Goal: Navigation & Orientation: Find specific page/section

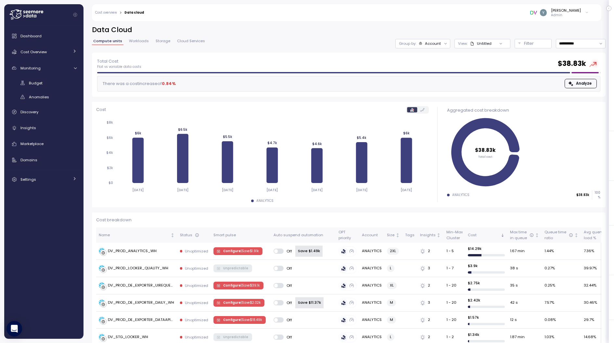
click at [578, 9] on div "[PERSON_NAME]" at bounding box center [566, 10] width 30 height 5
click at [470, 24] on div "**********" at bounding box center [348, 180] width 530 height 326
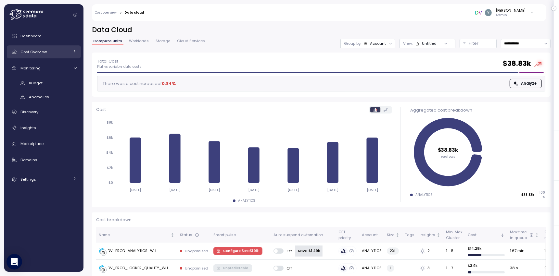
click at [55, 52] on div "Cost Overview" at bounding box center [44, 52] width 49 height 6
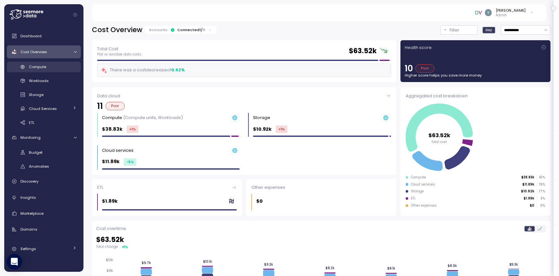
click at [41, 69] on span "Compute" at bounding box center [37, 66] width 17 height 5
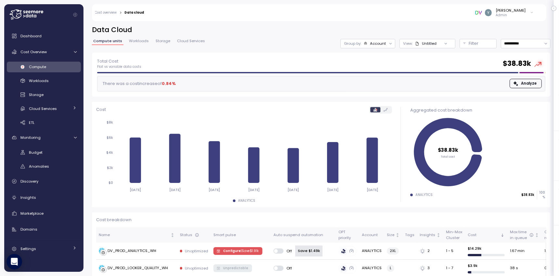
click at [136, 43] on span "Workloads" at bounding box center [139, 41] width 20 height 4
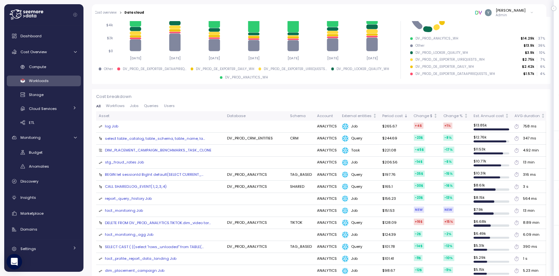
click at [121, 107] on span "Workflows" at bounding box center [115, 106] width 19 height 4
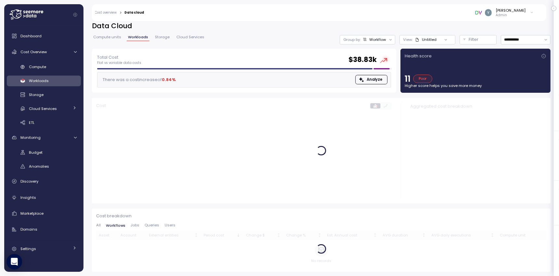
scroll to position [3, 0]
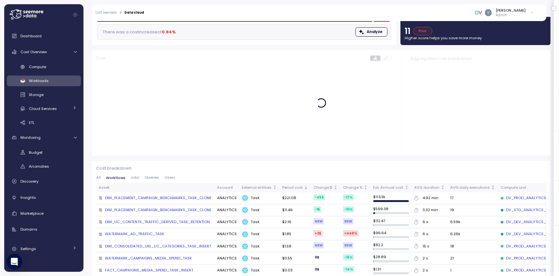
scroll to position [55, 0]
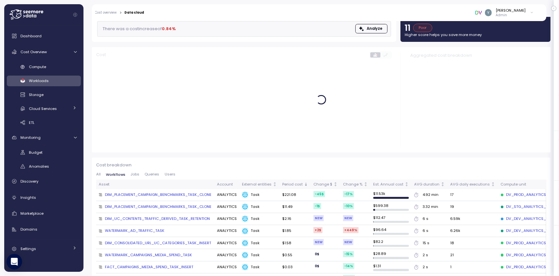
click at [154, 174] on span "Queries" at bounding box center [152, 175] width 15 height 4
